Goal: Task Accomplishment & Management: Manage account settings

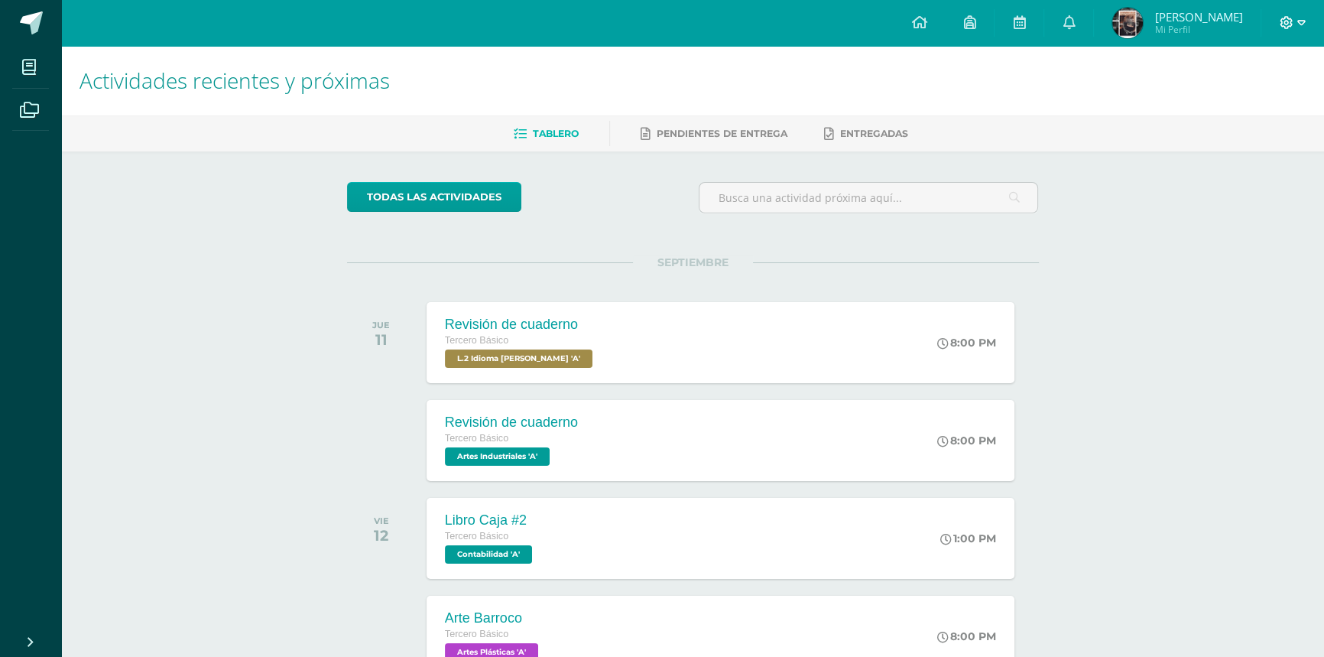
click at [1284, 26] on icon at bounding box center [1287, 22] width 13 height 13
click at [1255, 103] on span "Cerrar sesión" at bounding box center [1253, 104] width 69 height 15
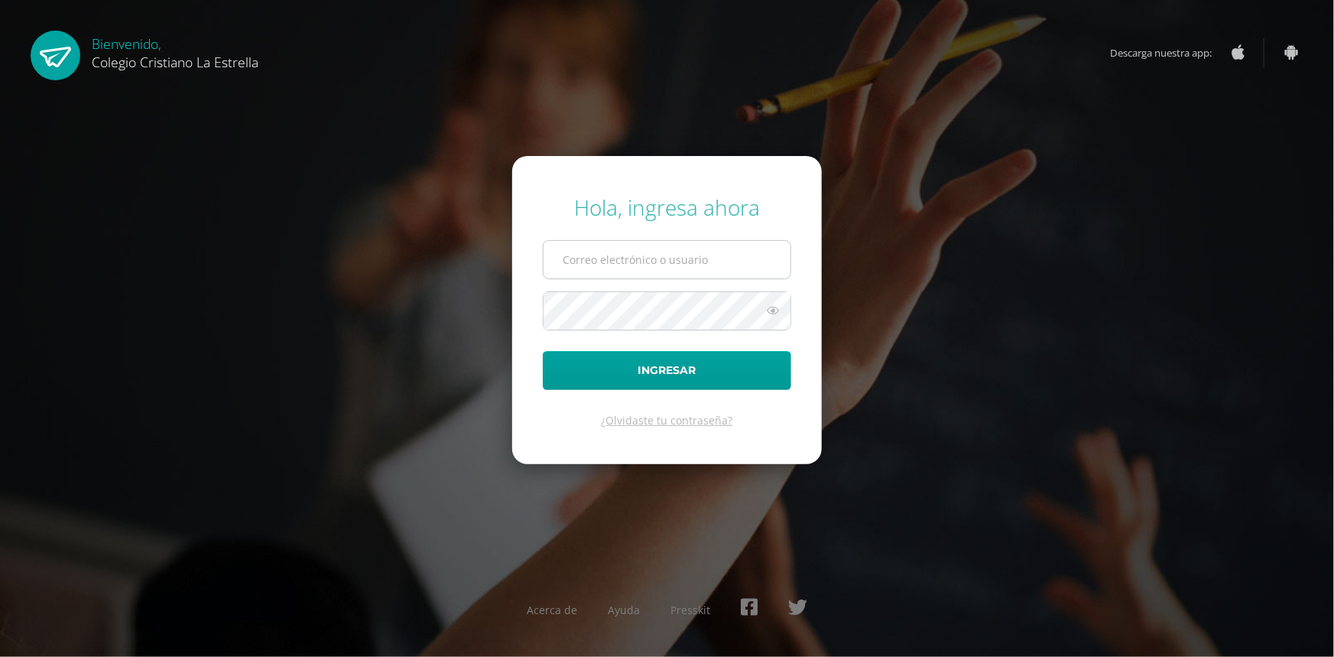
click at [718, 261] on input "text" at bounding box center [667, 259] width 247 height 37
type input "847@laestrella.edu.gt"
click at [543, 351] on button "Ingresar" at bounding box center [667, 370] width 248 height 39
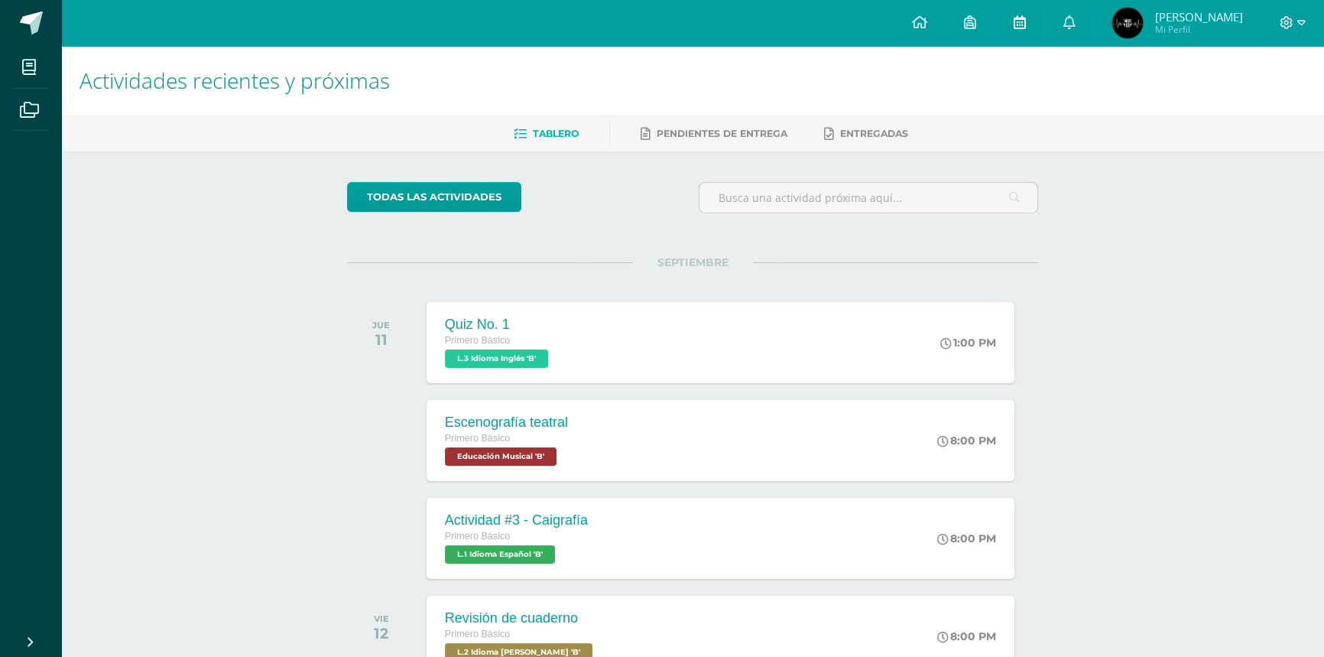
click at [1025, 19] on icon at bounding box center [1019, 22] width 12 height 14
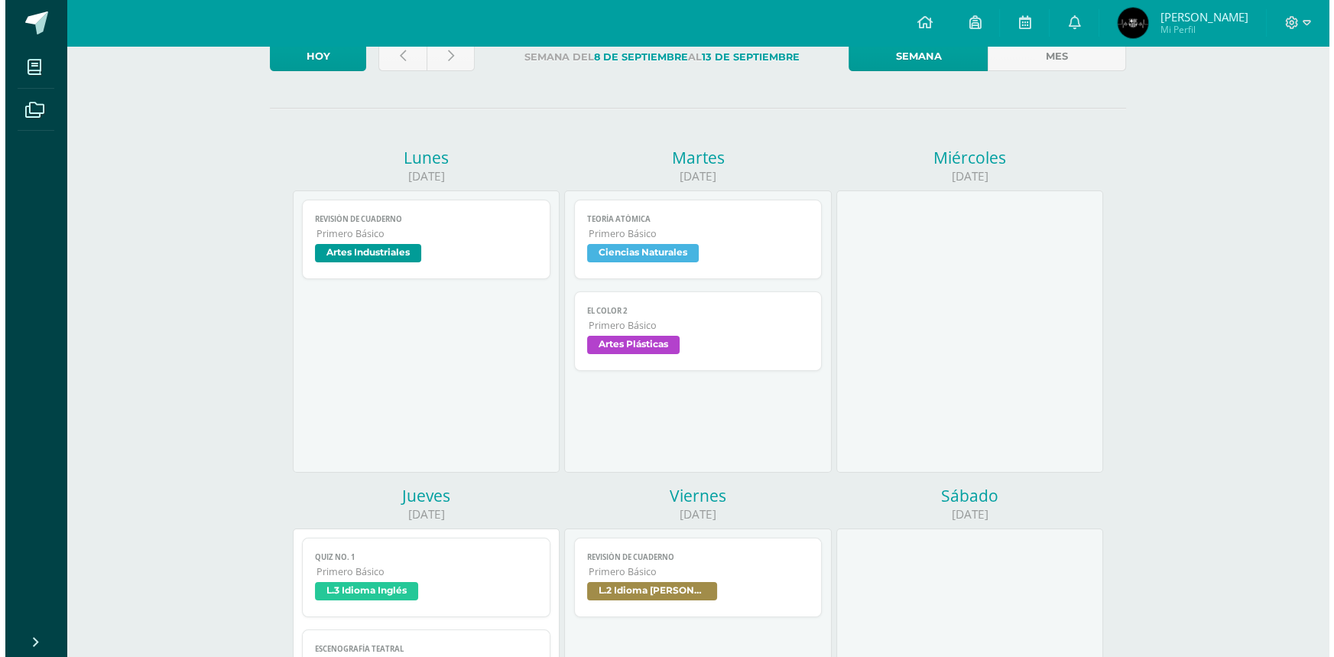
scroll to position [138, 0]
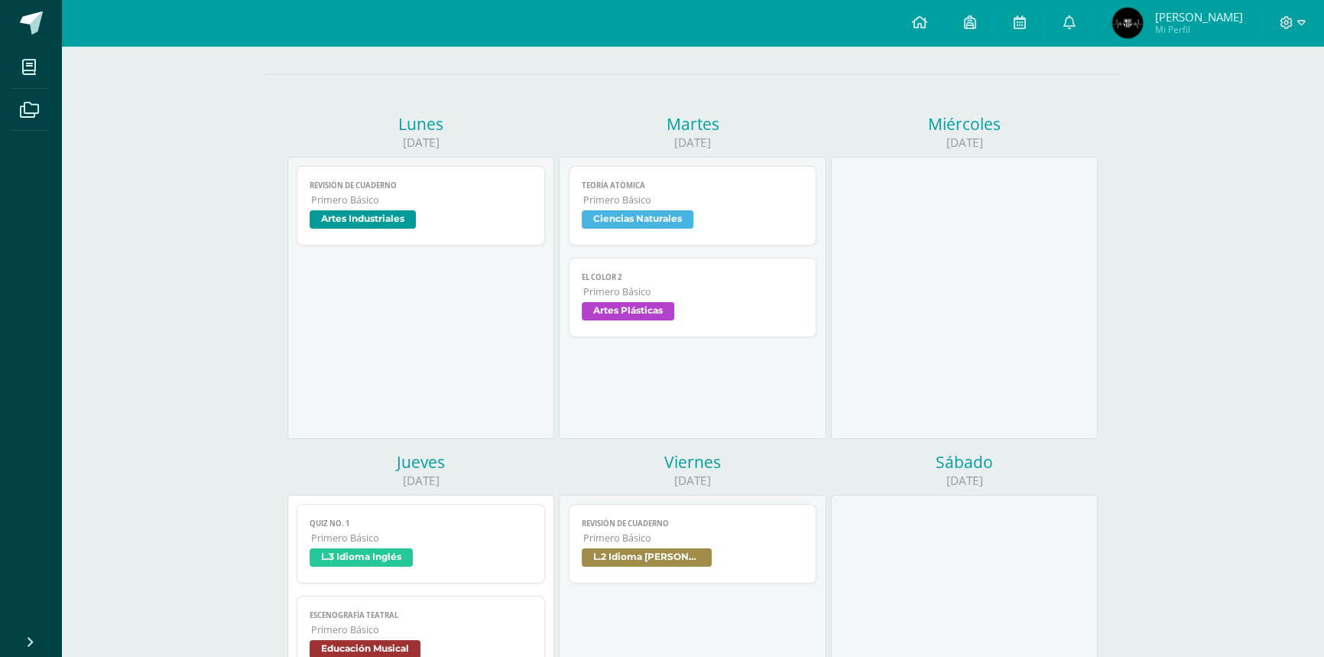
click at [732, 283] on link "El color 2 Primero Básico Artes Plásticas" at bounding box center [693, 298] width 248 height 80
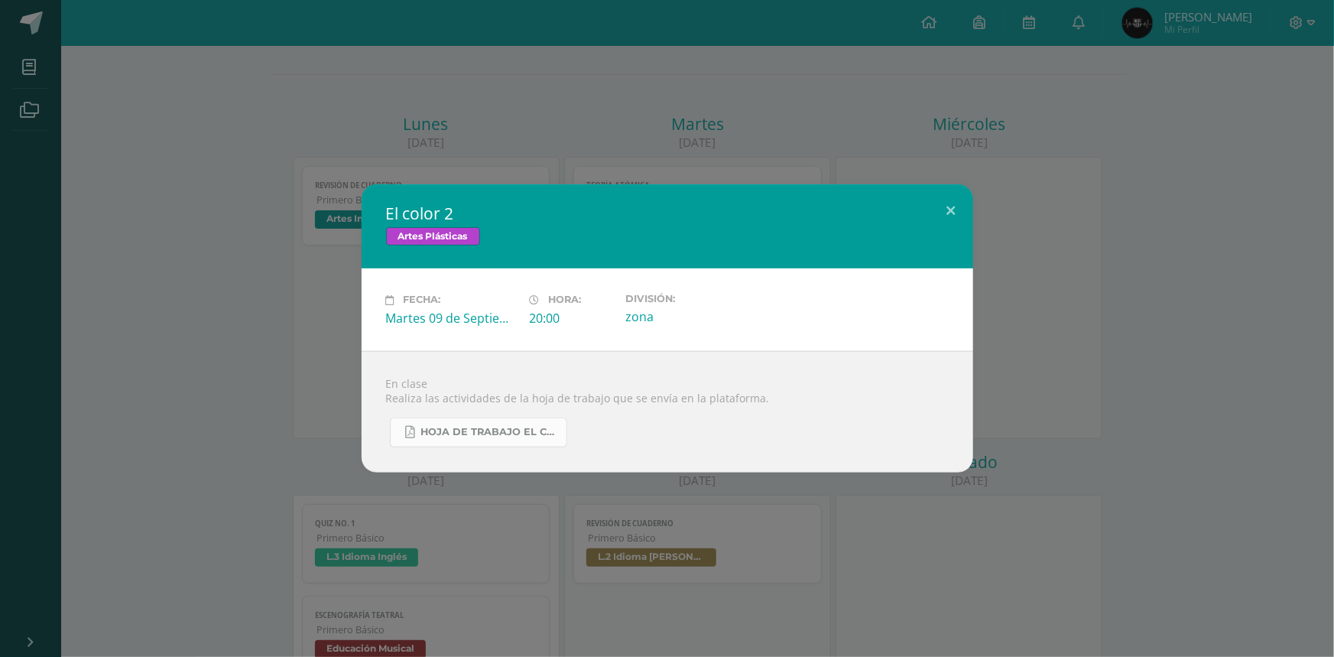
click at [547, 432] on span "Hoja de trabajo EL COLOR.pdf" at bounding box center [490, 432] width 138 height 12
